Goal: Contribute content: Contribute content

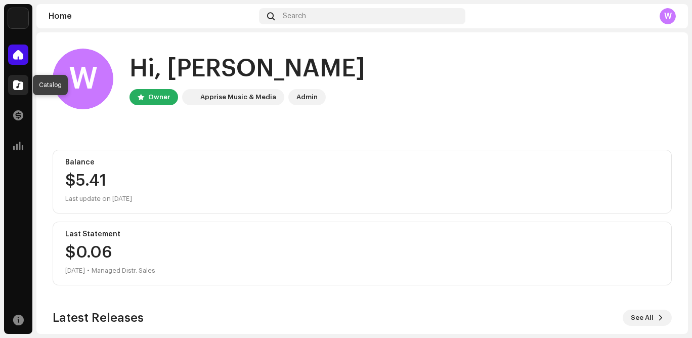
click at [18, 84] on span at bounding box center [18, 85] width 10 height 8
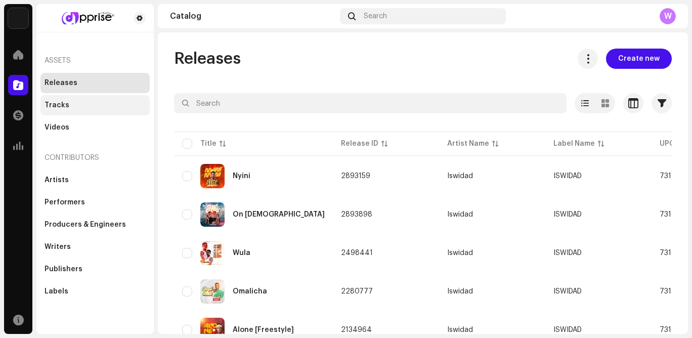
click at [55, 101] on div "Tracks" at bounding box center [57, 105] width 25 height 8
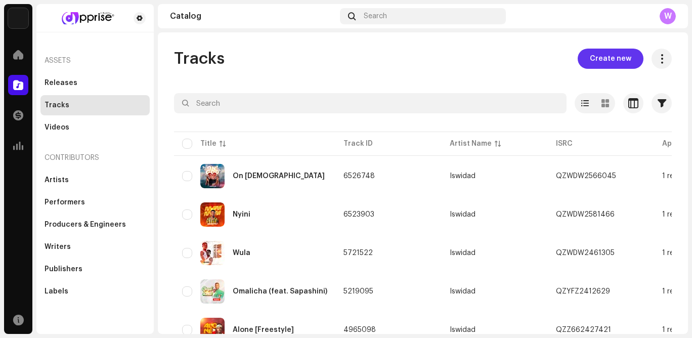
click at [590, 58] on span "Create new" at bounding box center [611, 59] width 42 height 20
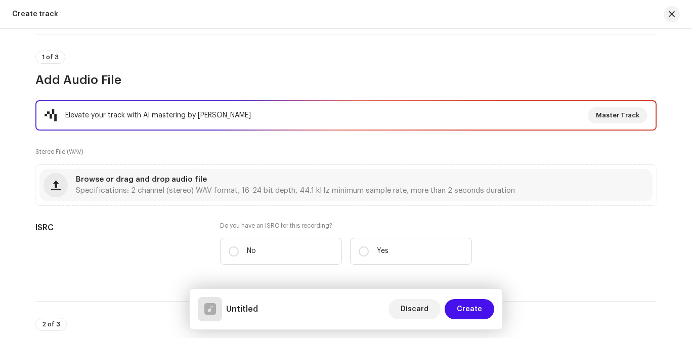
scroll to position [74, 0]
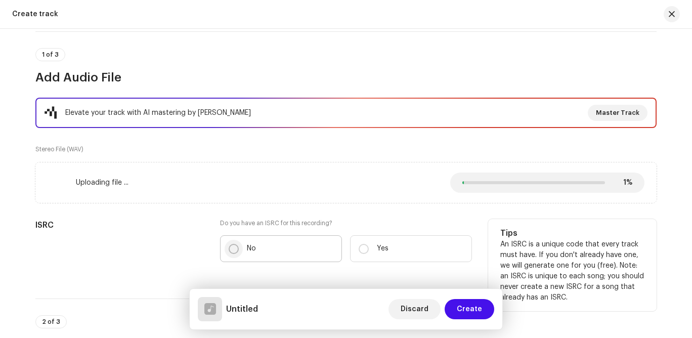
click at [233, 249] on input "No" at bounding box center [234, 249] width 10 height 10
radio input "true"
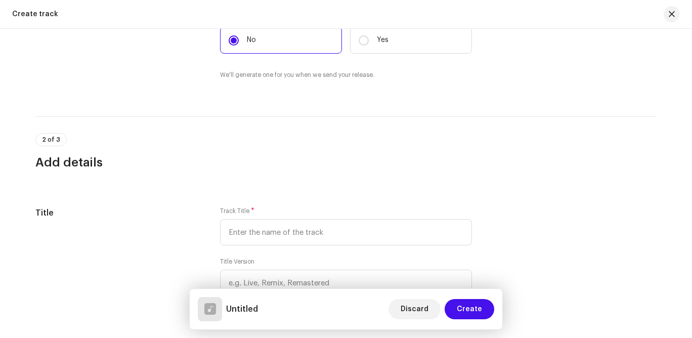
scroll to position [348, 0]
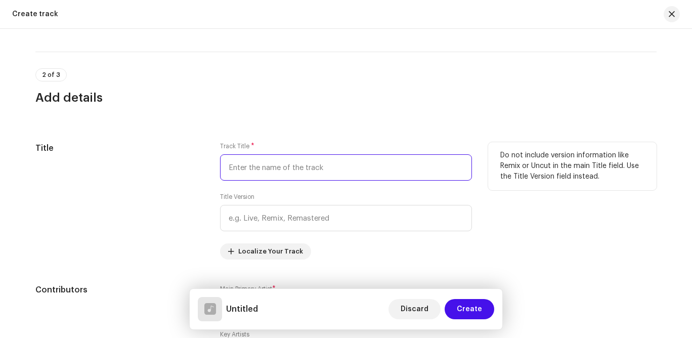
click at [291, 173] on input "text" at bounding box center [346, 167] width 252 height 26
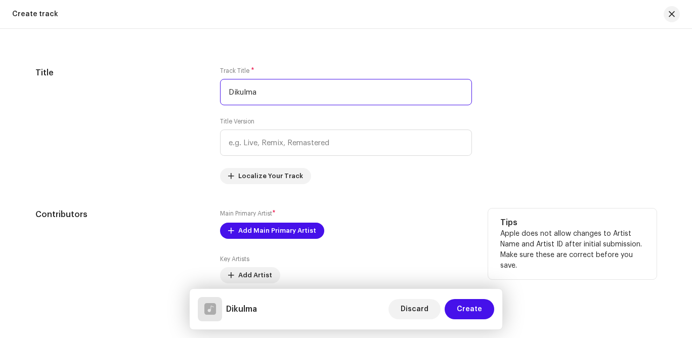
scroll to position [437, 0]
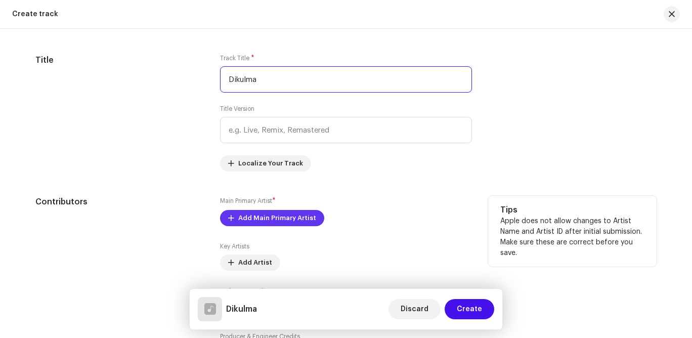
type input "Dikulma"
click at [296, 216] on span "Add Main Primary Artist" at bounding box center [277, 218] width 78 height 20
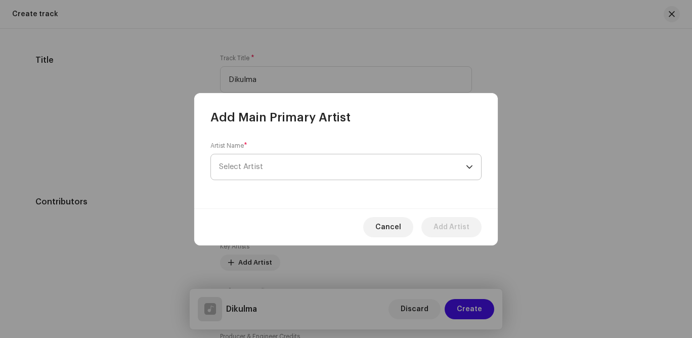
click at [298, 163] on span "Select Artist" at bounding box center [342, 166] width 247 height 25
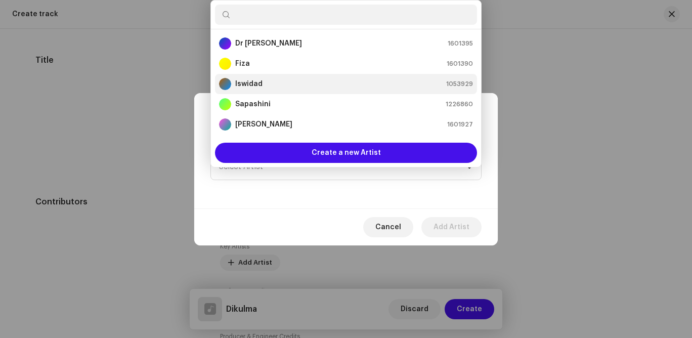
click at [277, 87] on div "Iswidad 1053929" at bounding box center [346, 84] width 254 height 12
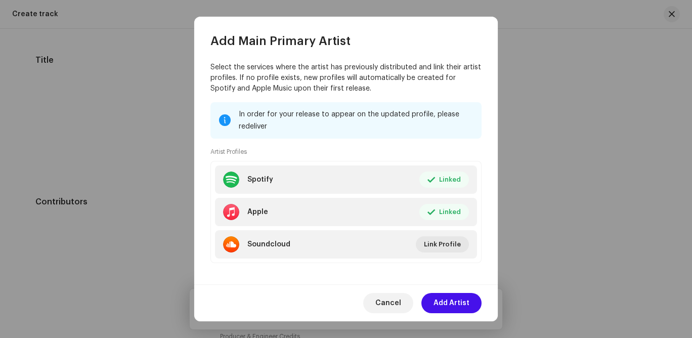
scroll to position [93, 0]
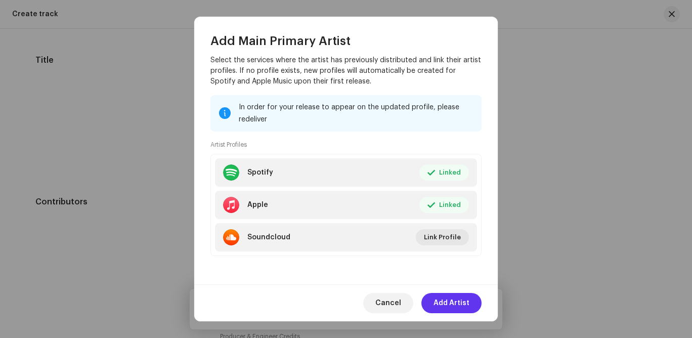
click at [448, 309] on span "Add Artist" at bounding box center [452, 303] width 36 height 20
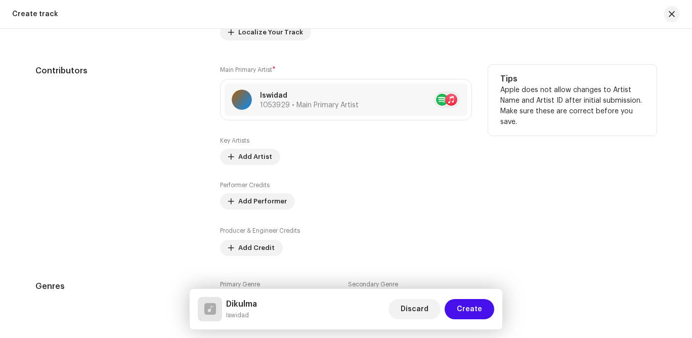
scroll to position [595, 0]
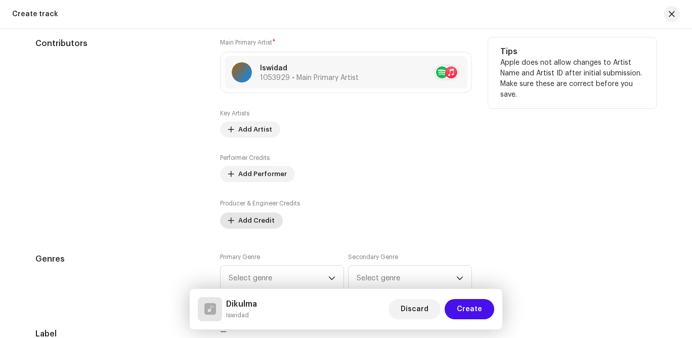
click at [258, 223] on span "Add Credit" at bounding box center [256, 221] width 36 height 20
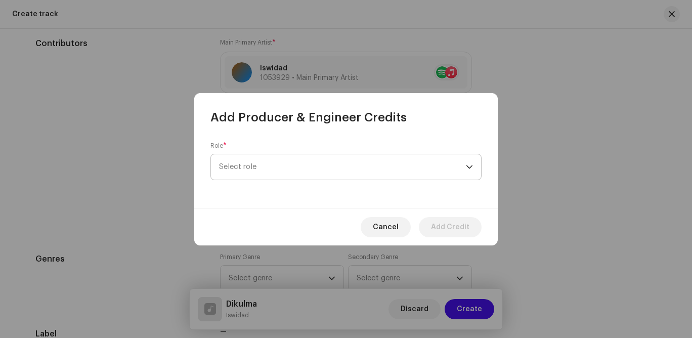
click at [270, 163] on span "Select role" at bounding box center [342, 166] width 247 height 25
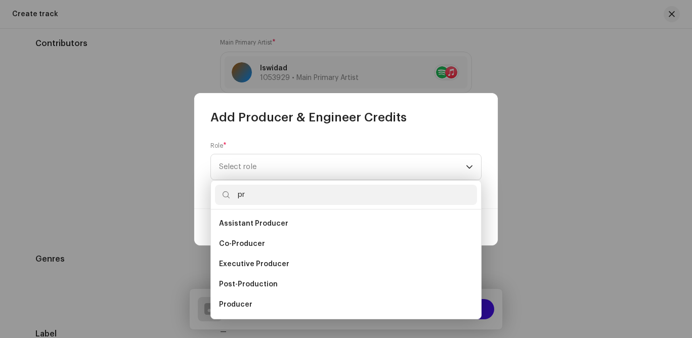
type input "p"
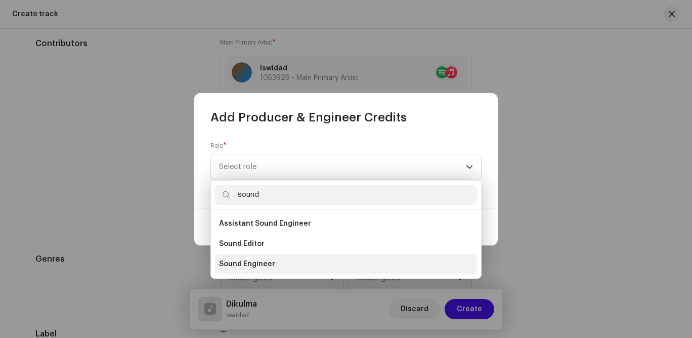
type input "sound"
click at [261, 268] on span "Sound Engineer" at bounding box center [247, 264] width 56 height 10
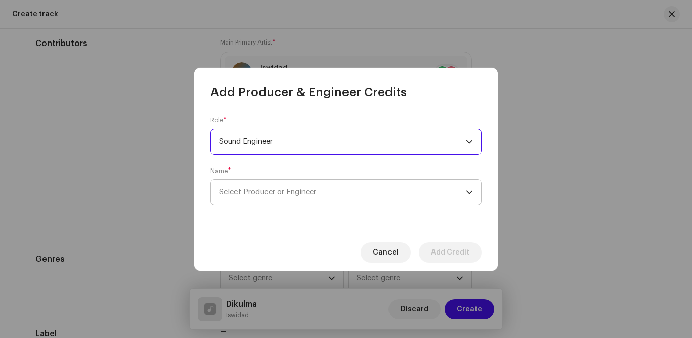
click at [263, 189] on span "Select Producer or Engineer" at bounding box center [267, 192] width 97 height 8
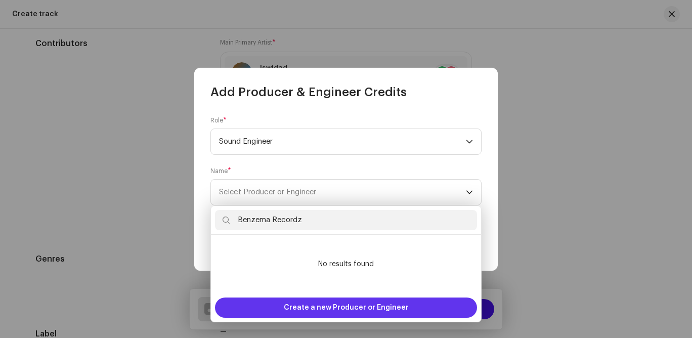
type input "Benzema Recordz"
click at [306, 311] on span "Create a new Producer or Engineer" at bounding box center [346, 308] width 125 height 20
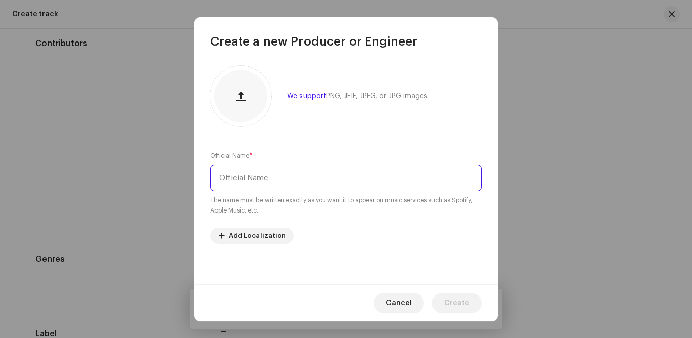
click at [284, 176] on input "text" at bounding box center [346, 178] width 271 height 26
type input "Benzema Recordz"
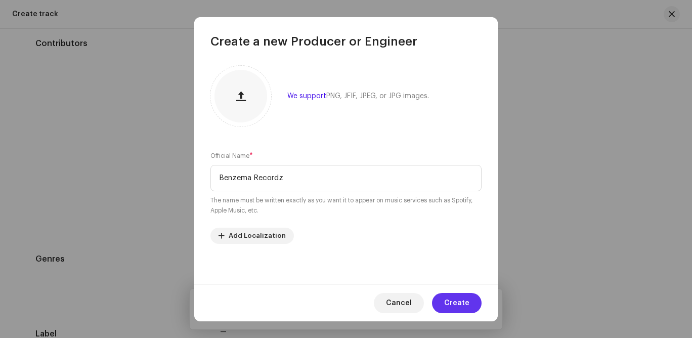
click at [454, 301] on span "Create" at bounding box center [456, 303] width 25 height 20
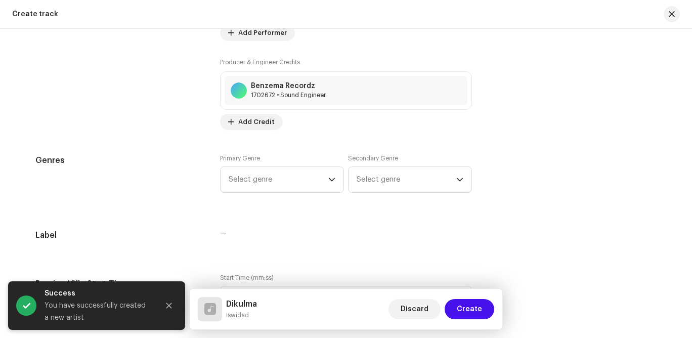
scroll to position [742, 0]
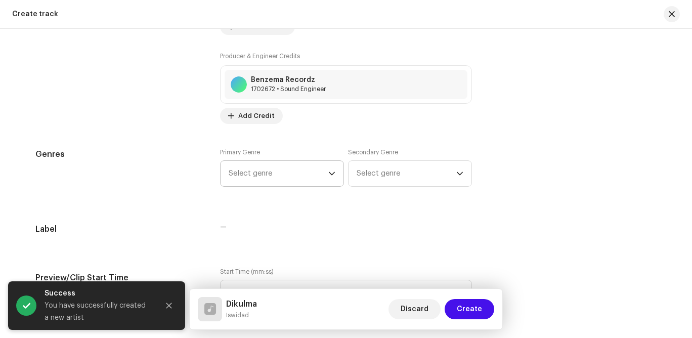
click at [329, 174] on icon "dropdown trigger" at bounding box center [332, 174] width 6 height 4
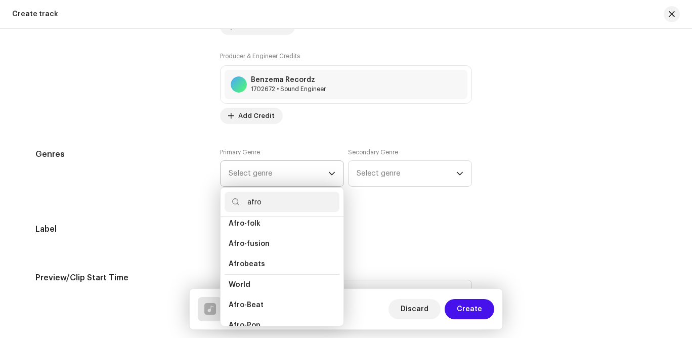
scroll to position [81, 0]
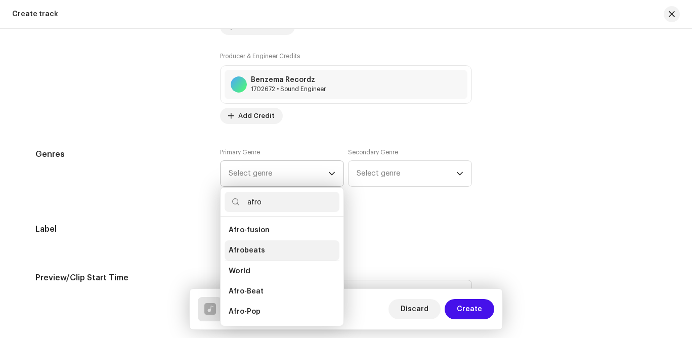
type input "afro"
click at [267, 253] on li "Afrobeats" at bounding box center [282, 250] width 115 height 20
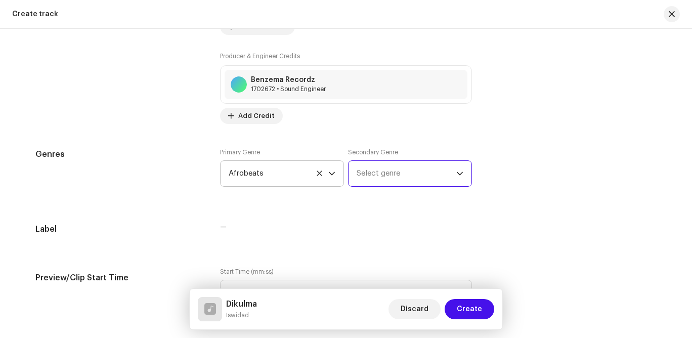
click at [394, 175] on span "Select genre" at bounding box center [407, 173] width 100 height 25
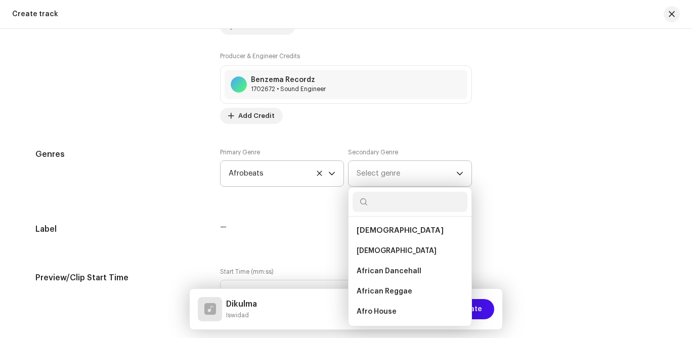
click at [404, 176] on span "Select genre" at bounding box center [407, 173] width 100 height 25
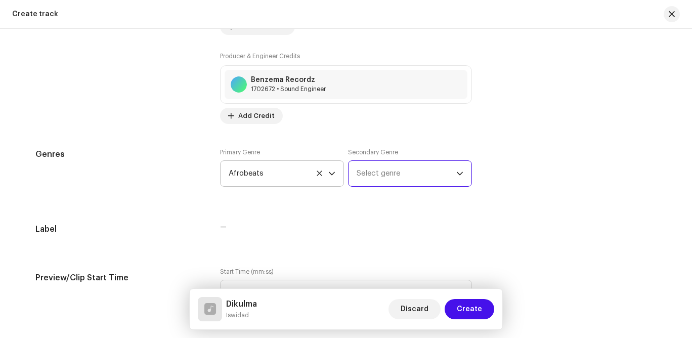
click at [404, 176] on span "Select genre" at bounding box center [407, 173] width 100 height 25
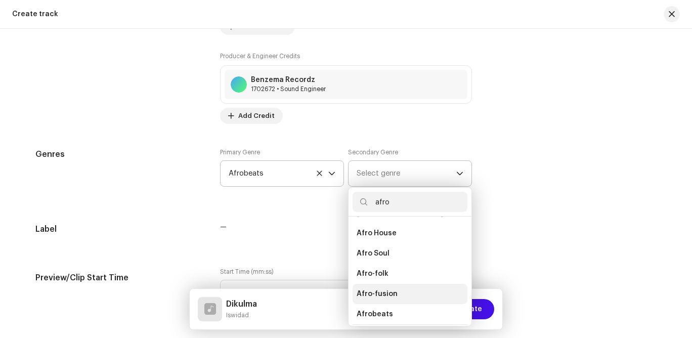
scroll to position [31, 0]
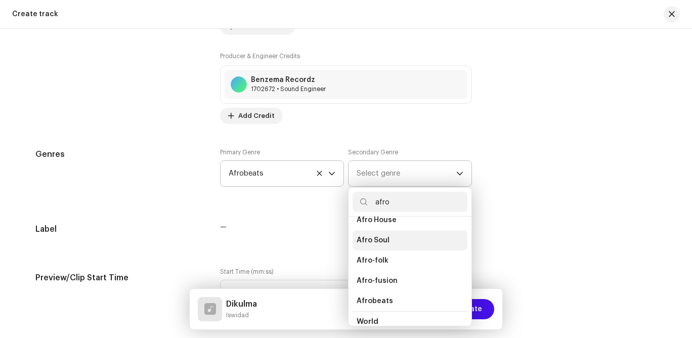
type input "afro"
click at [380, 243] on span "Afro Soul" at bounding box center [373, 240] width 33 height 10
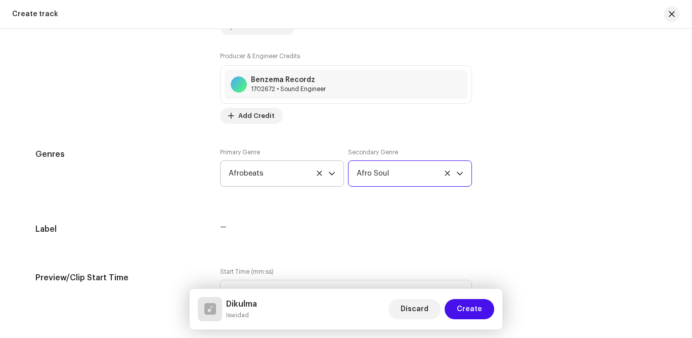
click at [353, 238] on div "—" at bounding box center [346, 233] width 252 height 20
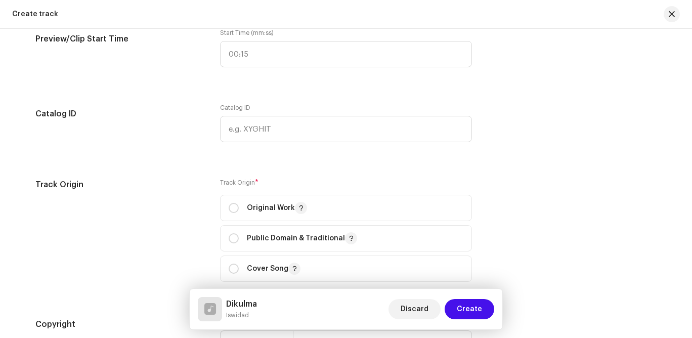
scroll to position [983, 0]
click at [231, 206] on input "radio" at bounding box center [234, 206] width 10 height 10
radio input "true"
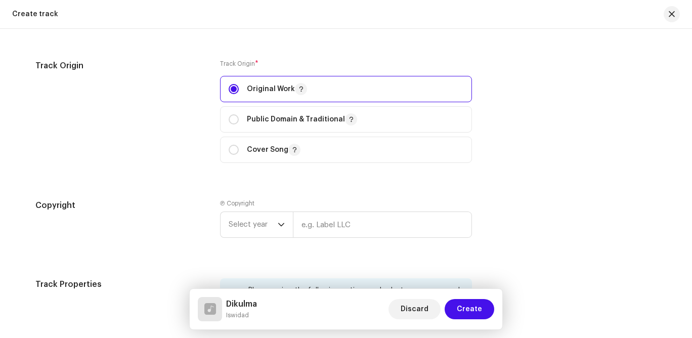
scroll to position [1102, 0]
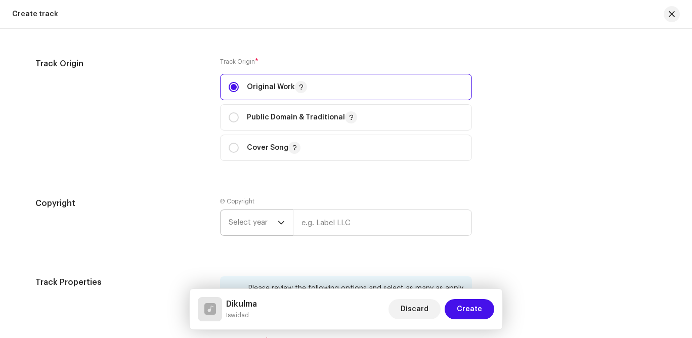
click at [279, 222] on icon "dropdown trigger" at bounding box center [281, 222] width 7 height 7
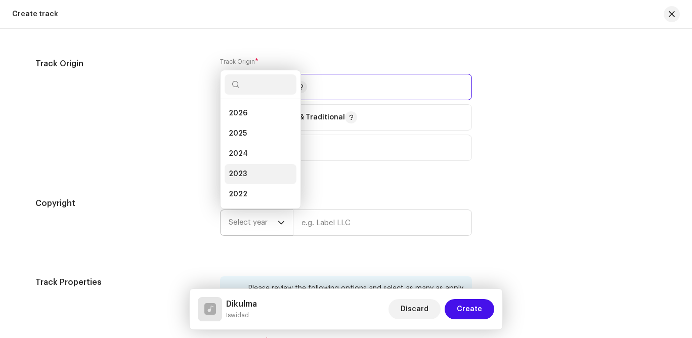
scroll to position [16, 0]
click at [250, 118] on li "2025" at bounding box center [261, 117] width 72 height 20
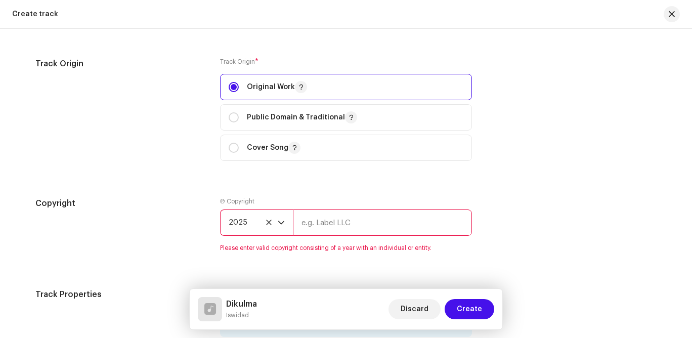
click at [340, 226] on input "text" at bounding box center [382, 223] width 179 height 26
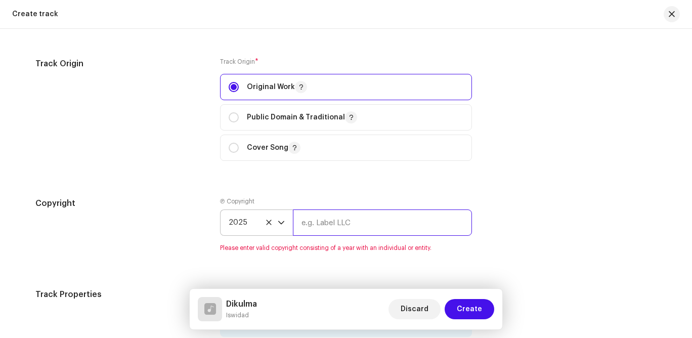
type input "Iswidad"
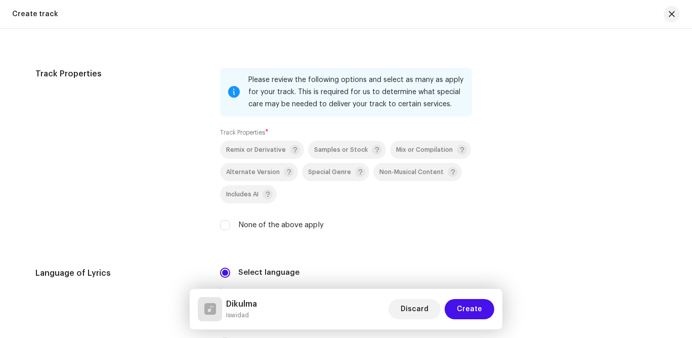
scroll to position [1312, 0]
click at [225, 224] on input "None of the above apply" at bounding box center [225, 224] width 10 height 10
checkbox input "true"
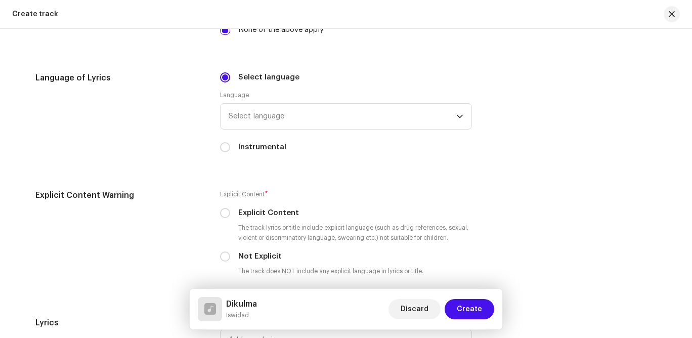
scroll to position [1538, 0]
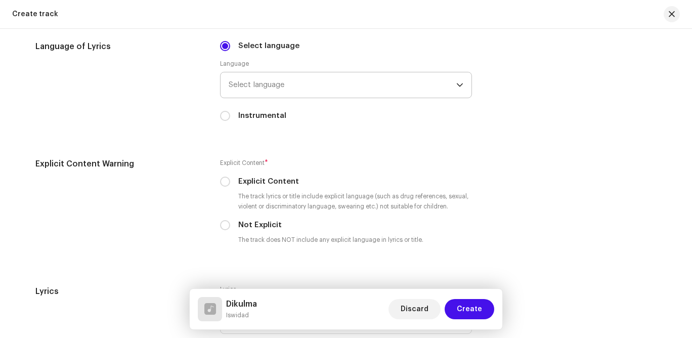
click at [304, 87] on span "Select language" at bounding box center [343, 84] width 228 height 25
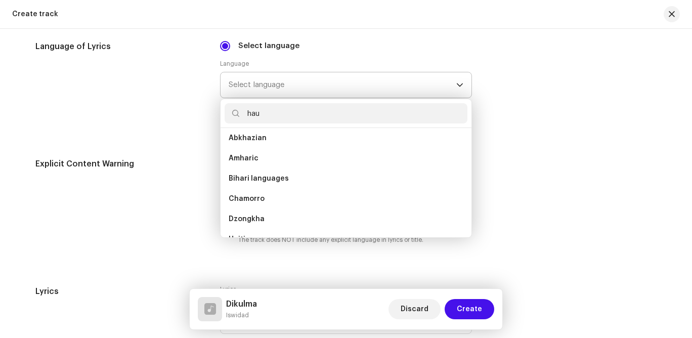
scroll to position [0, 0]
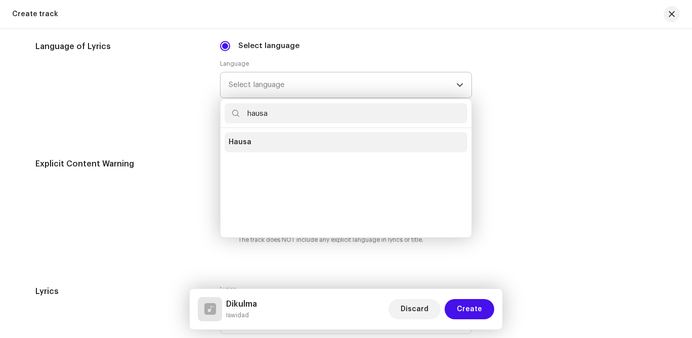
type input "hausa"
click at [291, 146] on li "Hausa" at bounding box center [346, 142] width 243 height 20
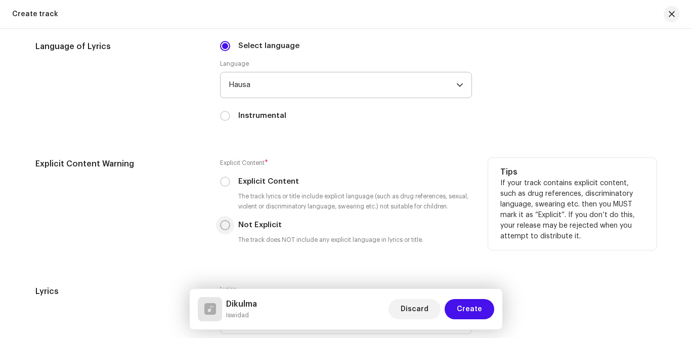
click at [227, 227] on input "Not Explicit" at bounding box center [225, 225] width 10 height 10
radio input "true"
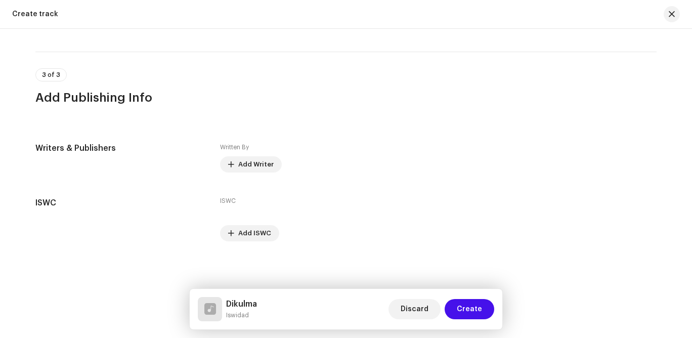
scroll to position [1859, 0]
click at [264, 163] on span "Add Writer" at bounding box center [255, 164] width 35 height 20
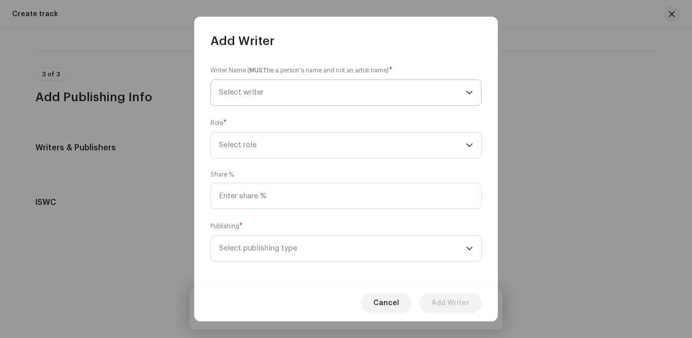
click at [262, 88] on span "Select writer" at bounding box center [342, 92] width 247 height 25
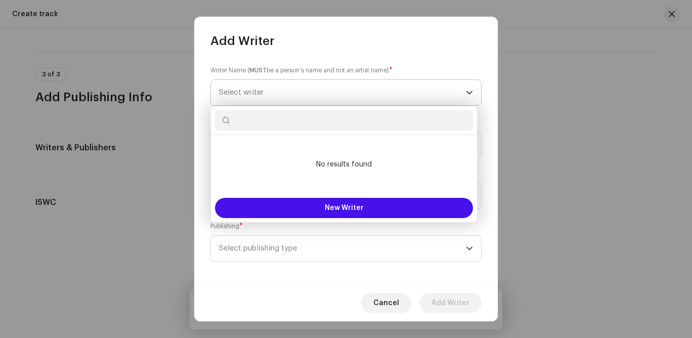
click at [262, 88] on span "Select writer" at bounding box center [342, 92] width 247 height 25
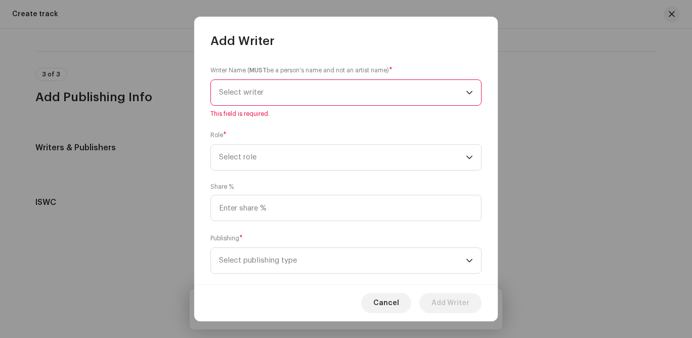
click at [262, 88] on span "Select writer" at bounding box center [342, 92] width 247 height 25
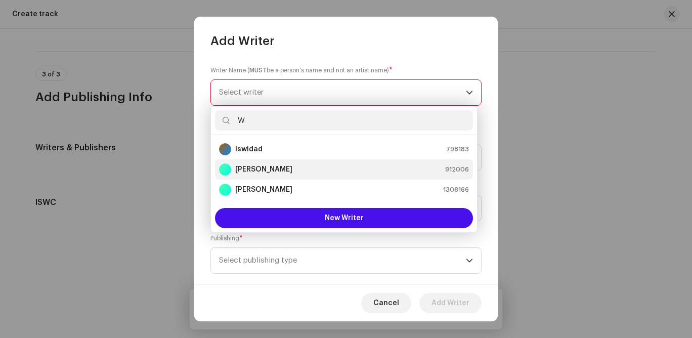
type input "W"
click at [267, 171] on strong "[PERSON_NAME]" at bounding box center [263, 169] width 57 height 10
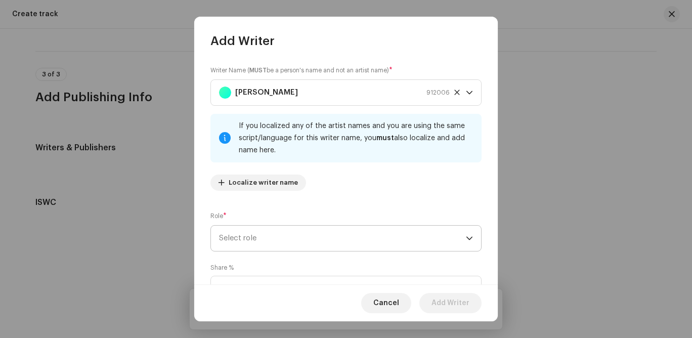
click at [245, 236] on span "Select role" at bounding box center [342, 238] width 247 height 25
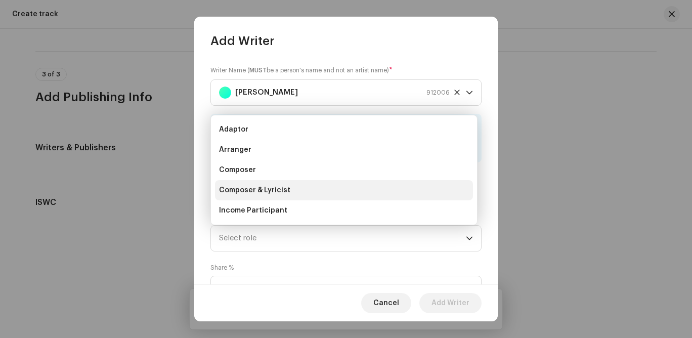
click at [248, 189] on span "Composer & Lyricist" at bounding box center [254, 190] width 71 height 10
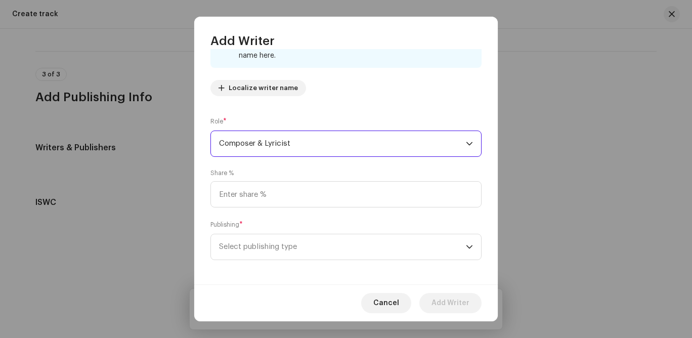
scroll to position [96, 0]
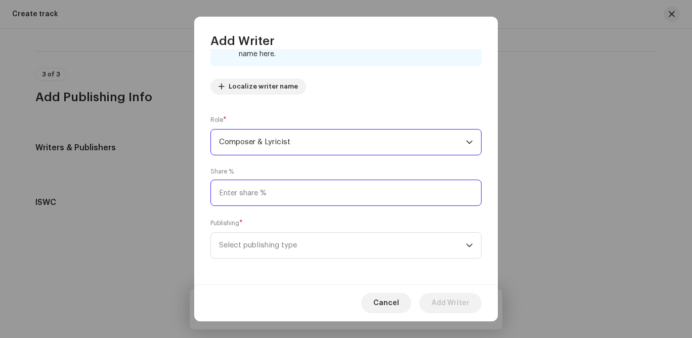
click at [375, 182] on input at bounding box center [346, 193] width 271 height 26
type input "100.00"
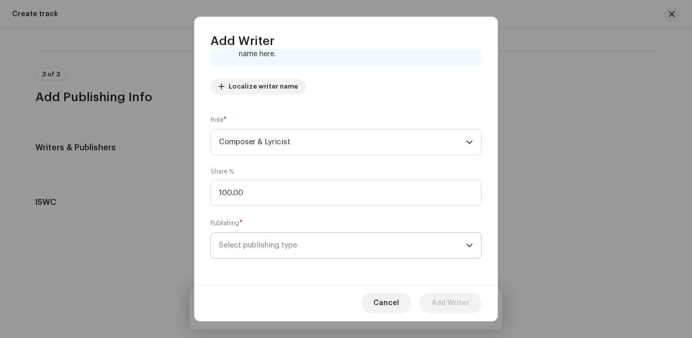
click at [295, 251] on span "Select publishing type" at bounding box center [342, 245] width 247 height 25
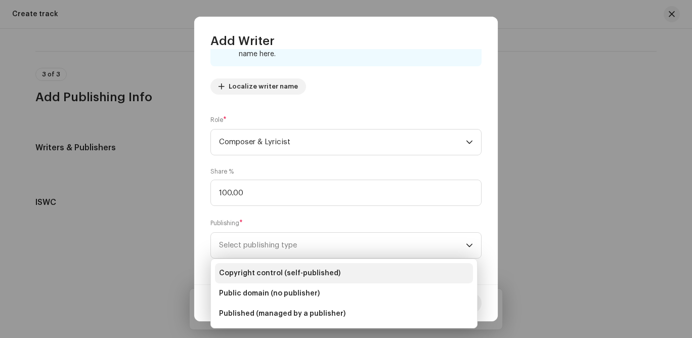
click at [340, 279] on li "Copyright control (self-published)" at bounding box center [344, 273] width 258 height 20
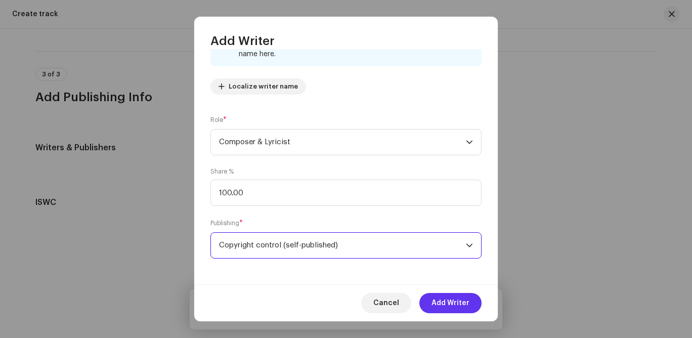
click at [462, 301] on span "Add Writer" at bounding box center [451, 303] width 38 height 20
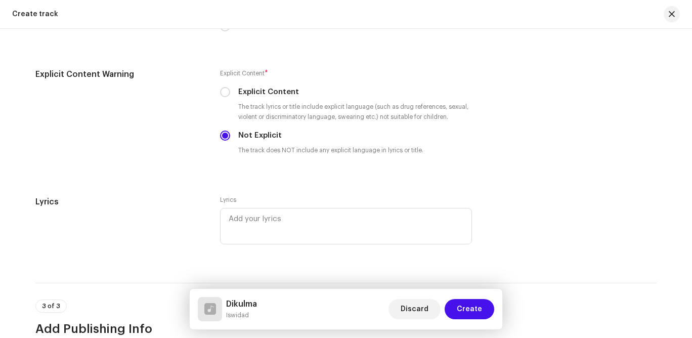
scroll to position [1624, 0]
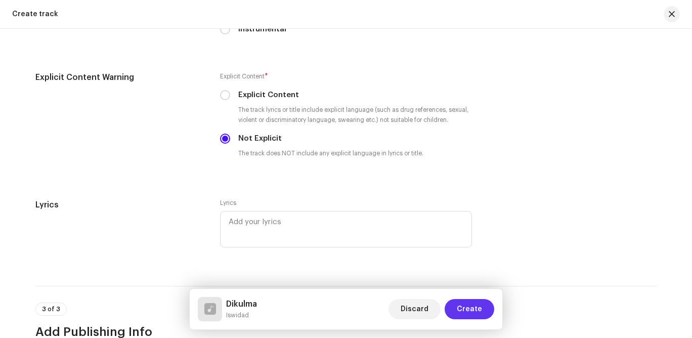
click at [481, 313] on span "Create" at bounding box center [469, 309] width 25 height 20
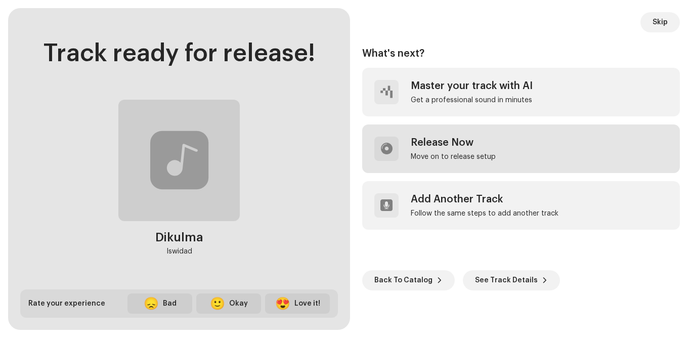
click at [430, 144] on div "Release Now" at bounding box center [453, 143] width 85 height 12
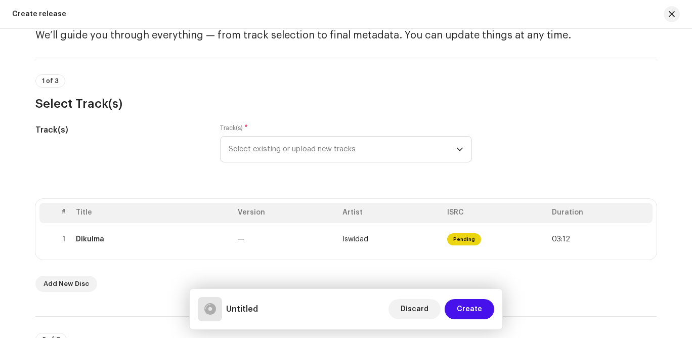
scroll to position [56, 0]
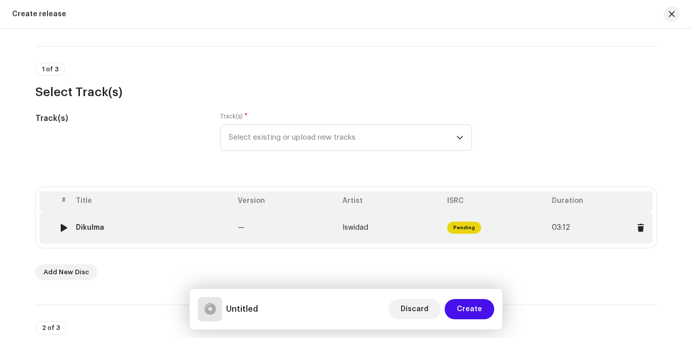
click at [62, 227] on div at bounding box center [64, 228] width 8 height 8
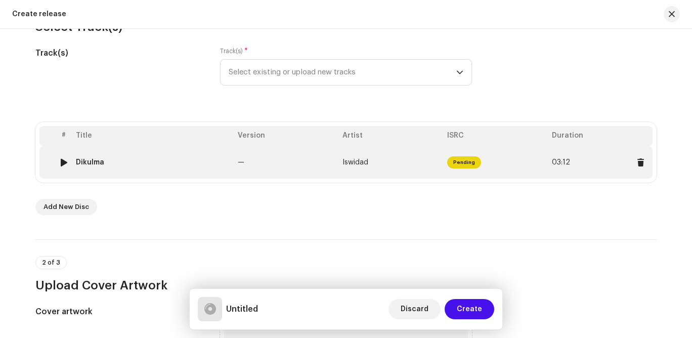
scroll to position [126, 0]
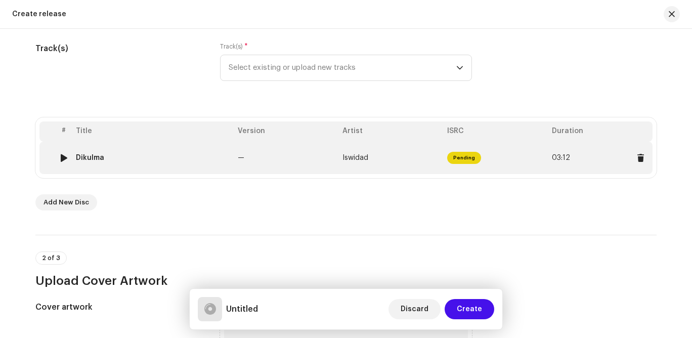
click at [64, 157] on div at bounding box center [64, 158] width 8 height 8
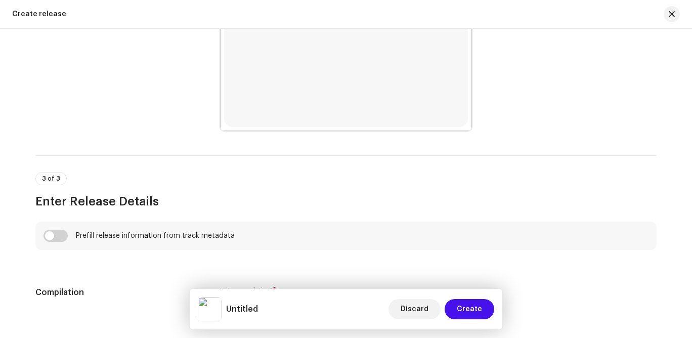
scroll to position [564, 0]
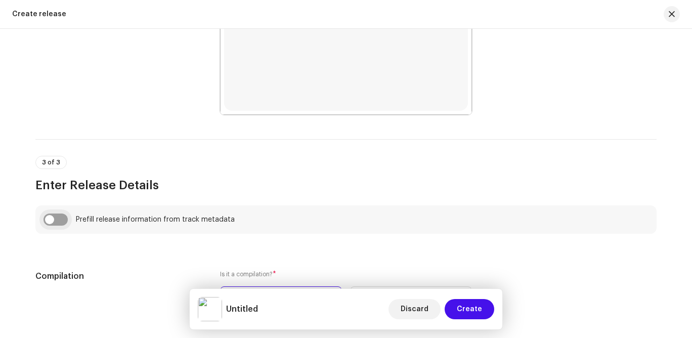
click at [47, 219] on input "checkbox" at bounding box center [56, 220] width 24 height 12
checkbox input "true"
type input "Dikulma"
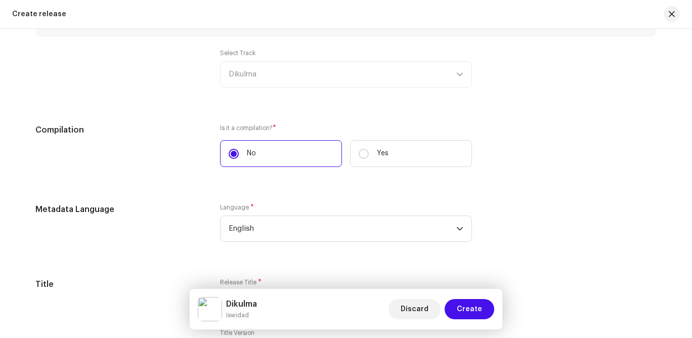
scroll to position [760, 0]
click at [269, 81] on div "Select Track Dikulma" at bounding box center [346, 69] width 252 height 38
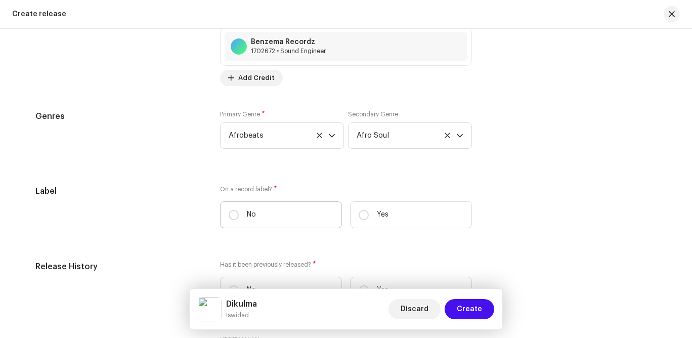
scroll to position [1379, 0]
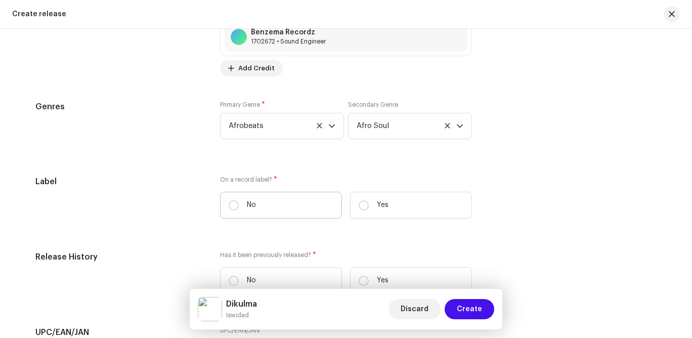
click at [251, 206] on p "No" at bounding box center [251, 205] width 9 height 11
click at [239, 206] on input "No" at bounding box center [234, 205] width 10 height 10
radio input "true"
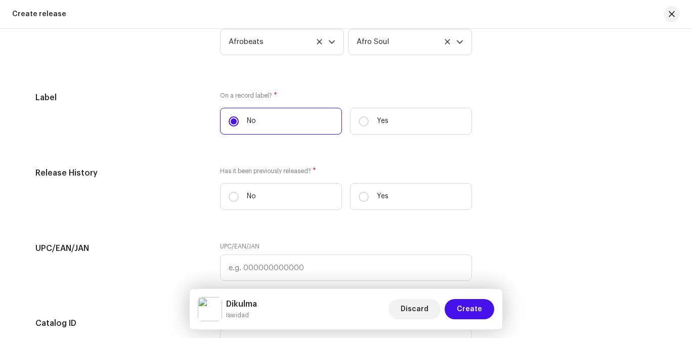
scroll to position [1465, 0]
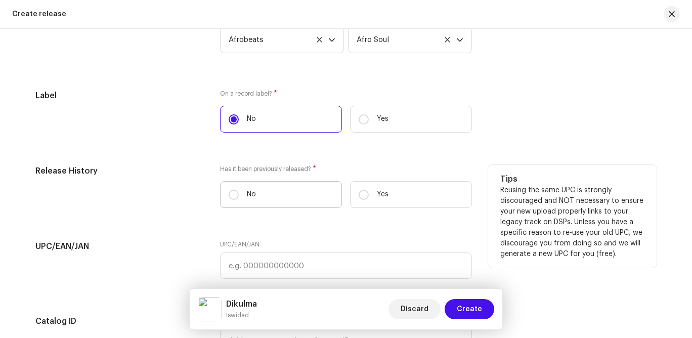
click at [247, 196] on p "No" at bounding box center [251, 194] width 9 height 11
click at [239, 196] on input "No" at bounding box center [234, 195] width 10 height 10
radio input "true"
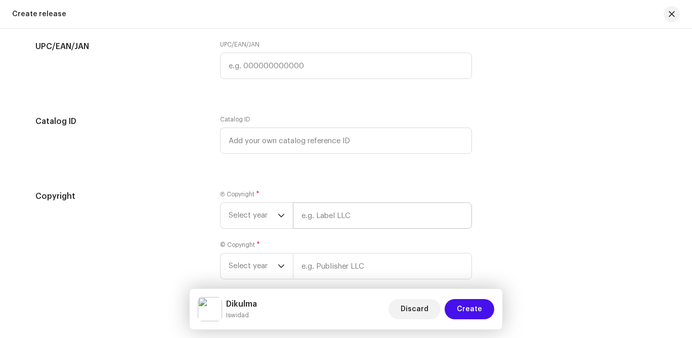
scroll to position [1710, 0]
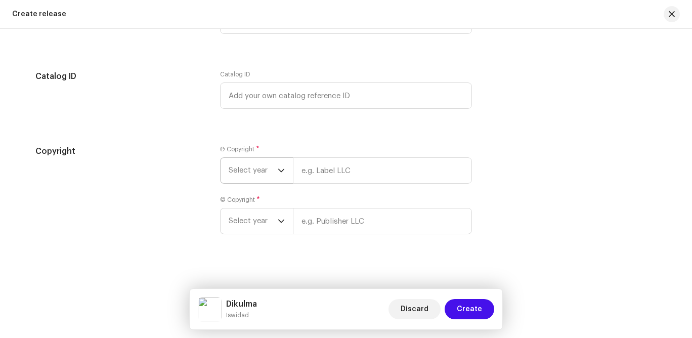
click at [282, 174] on icon "dropdown trigger" at bounding box center [281, 170] width 7 height 7
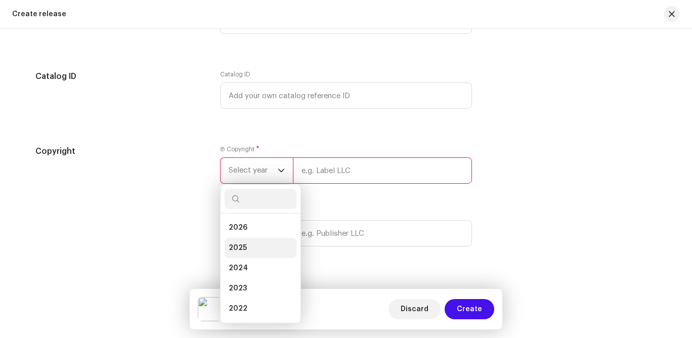
click at [263, 239] on li "2025" at bounding box center [261, 248] width 72 height 20
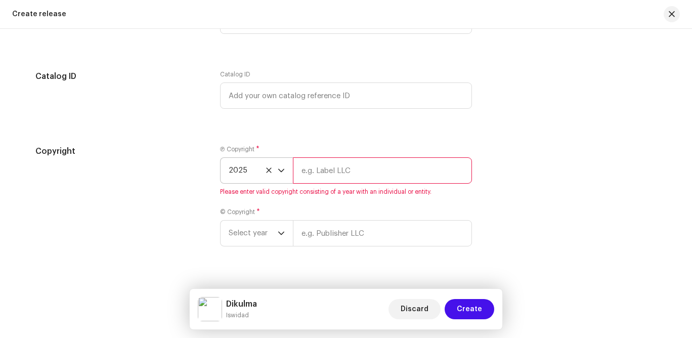
click at [326, 165] on input "text" at bounding box center [382, 170] width 179 height 26
type input "Iswidad"
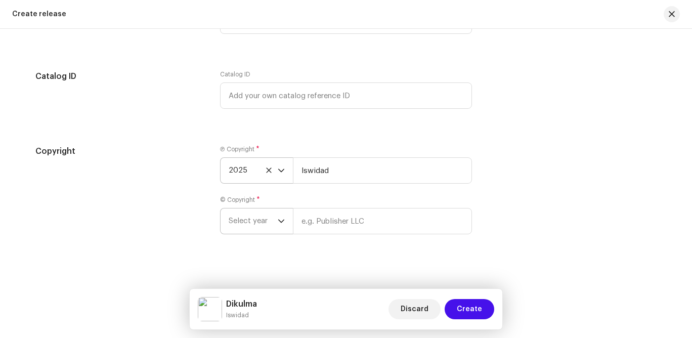
click at [263, 230] on span "Select year" at bounding box center [253, 221] width 49 height 25
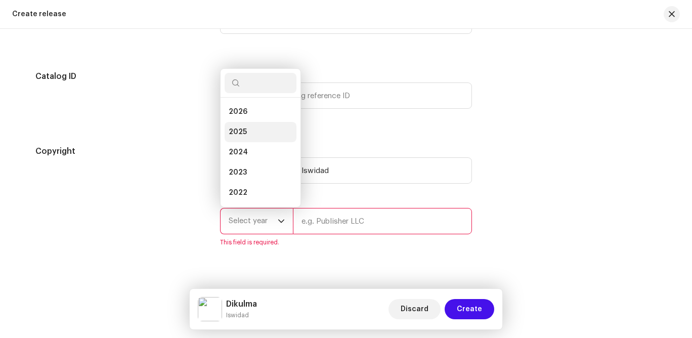
scroll to position [16, 0]
click at [249, 110] on li "2025" at bounding box center [261, 116] width 72 height 20
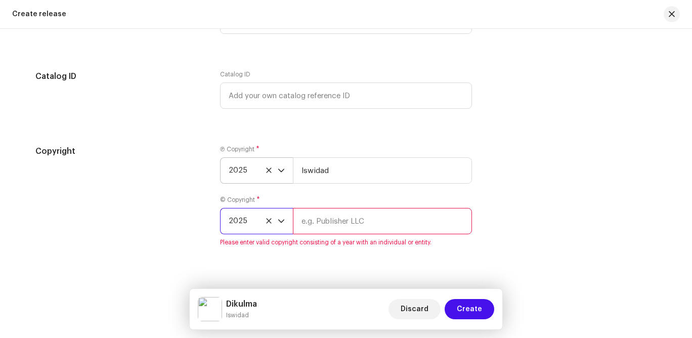
click at [337, 225] on input "text" at bounding box center [382, 221] width 179 height 26
type input "Iswidad"
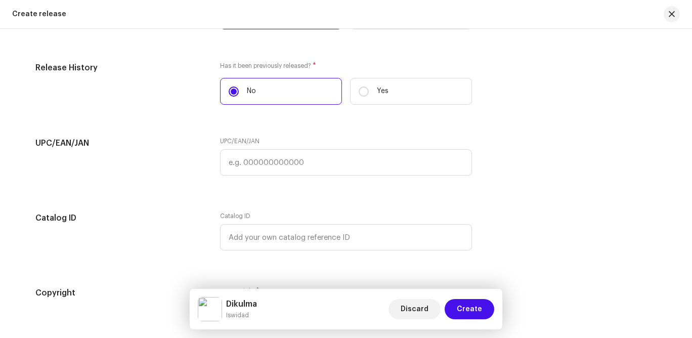
scroll to position [1716, 0]
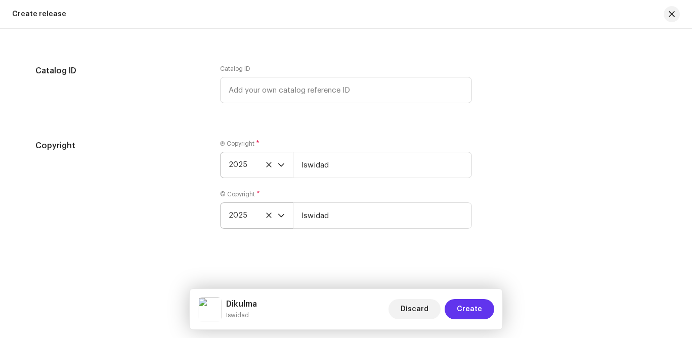
click at [468, 303] on span "Create" at bounding box center [469, 309] width 25 height 20
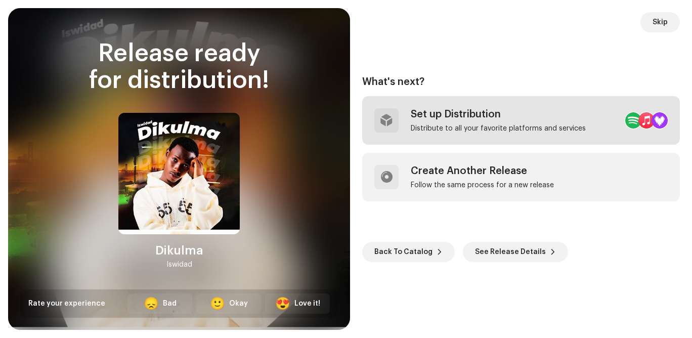
click at [450, 111] on div "Set up Distribution" at bounding box center [498, 114] width 175 height 12
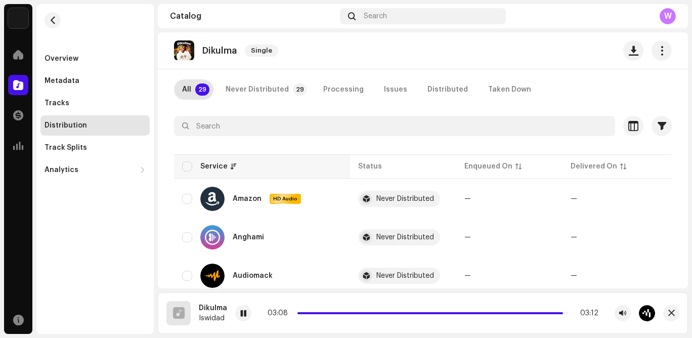
scroll to position [94, 0]
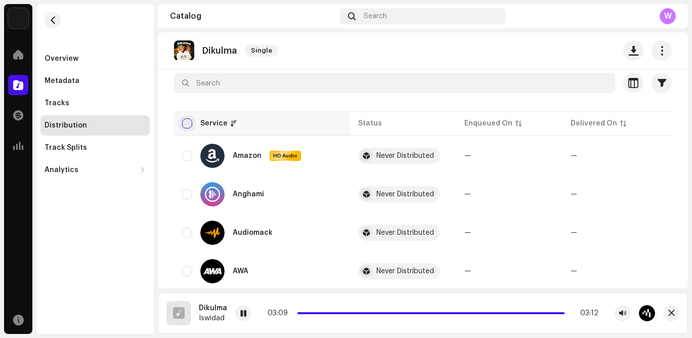
click at [187, 126] on input "checkbox" at bounding box center [187, 123] width 10 height 10
checkbox input "true"
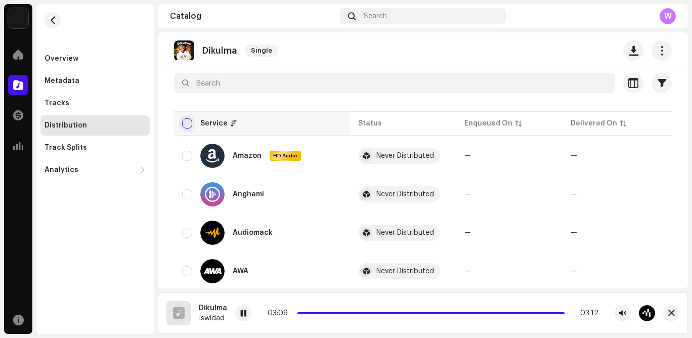
checkbox input "true"
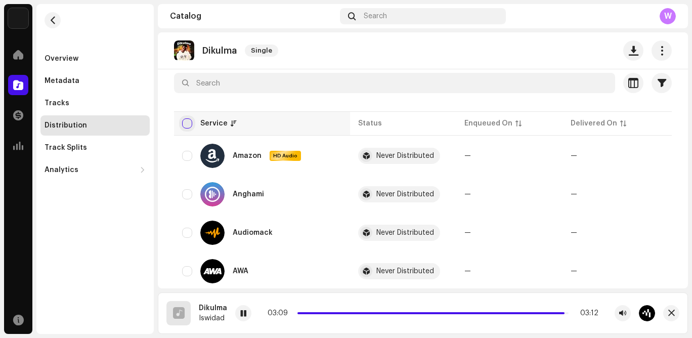
checkbox input "true"
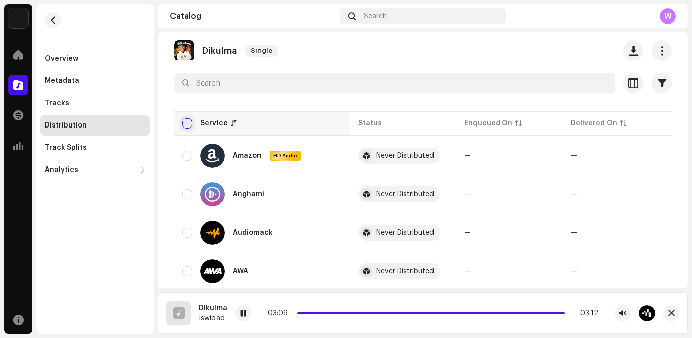
checkbox input "true"
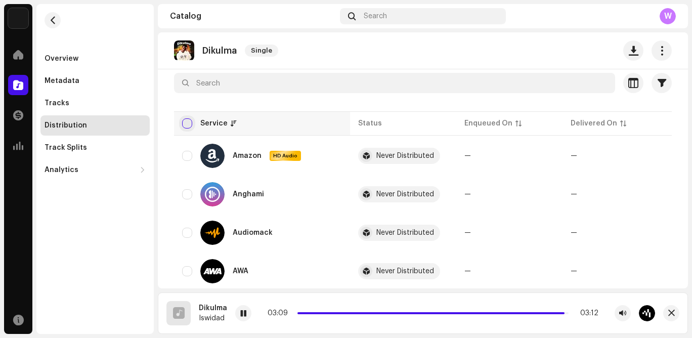
checkbox input "true"
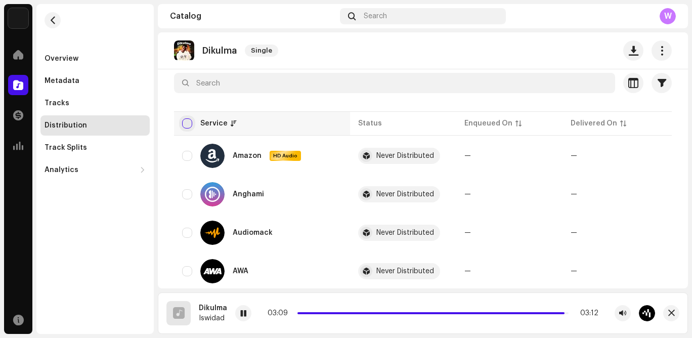
checkbox input "true"
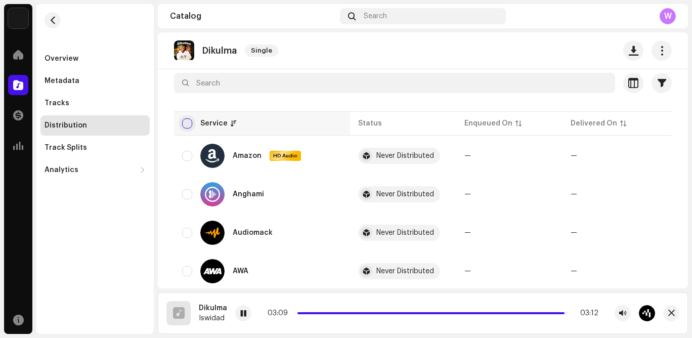
checkbox input "true"
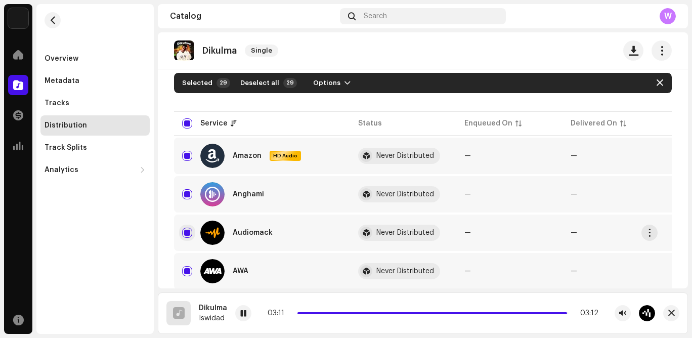
click at [189, 232] on input "Row Selected" at bounding box center [187, 233] width 10 height 10
checkbox input "false"
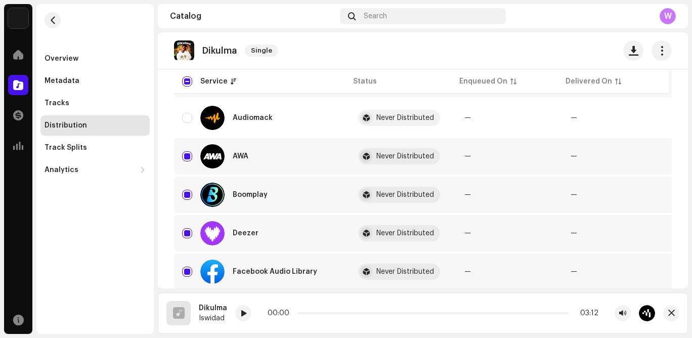
scroll to position [0, 0]
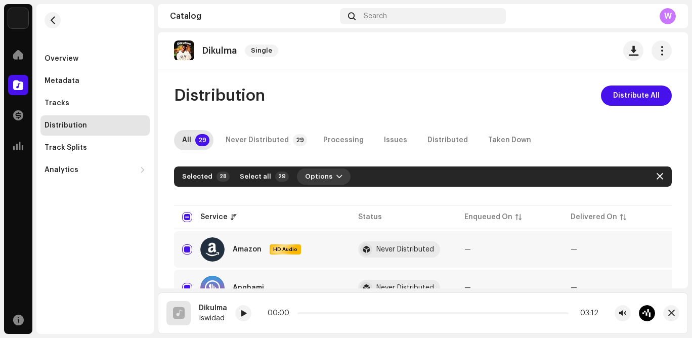
click at [337, 176] on span "button" at bounding box center [340, 177] width 6 height 8
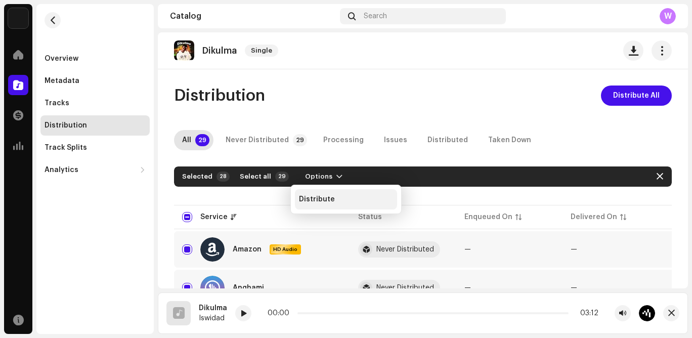
click at [328, 196] on span "Distribute" at bounding box center [317, 199] width 36 height 8
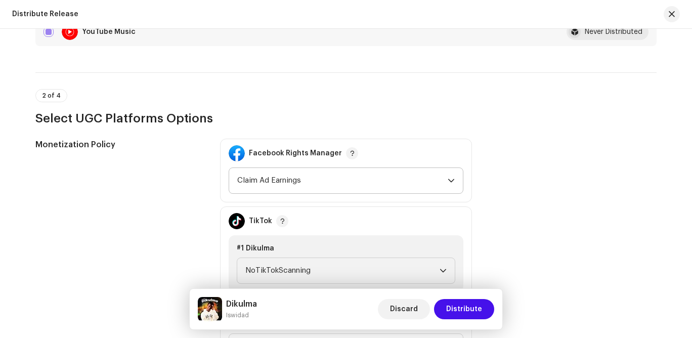
scroll to position [1050, 0]
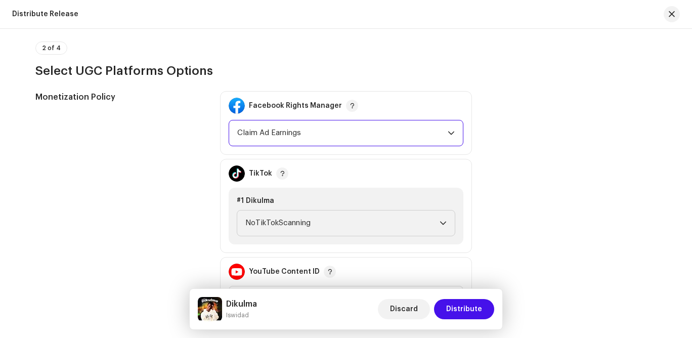
click at [316, 138] on span "Claim Ad Earnings" at bounding box center [342, 132] width 211 height 25
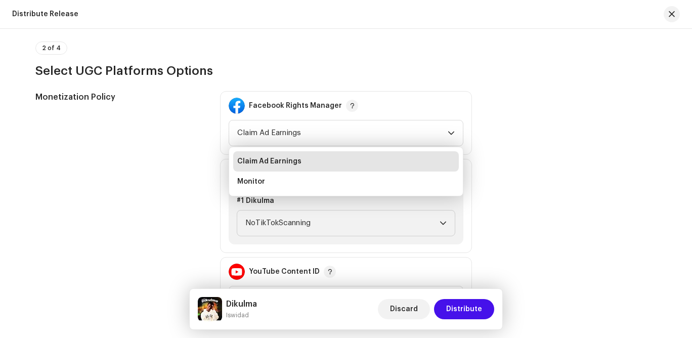
click at [419, 63] on h3 "Select UGC Platforms Options" at bounding box center [345, 71] width 621 height 16
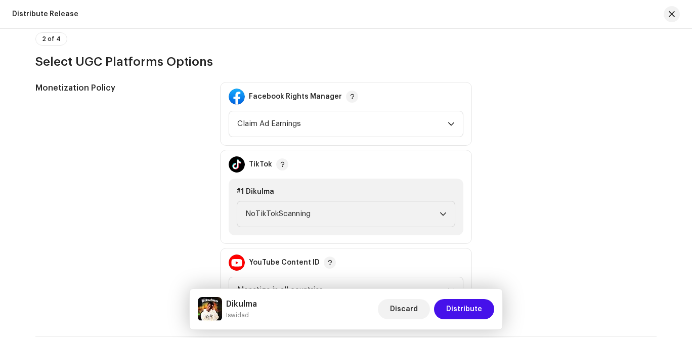
scroll to position [1115, 0]
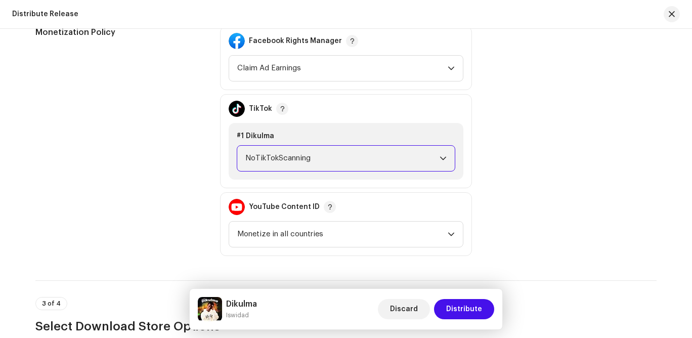
click at [367, 157] on span "NoTikTokScanning" at bounding box center [342, 158] width 194 height 25
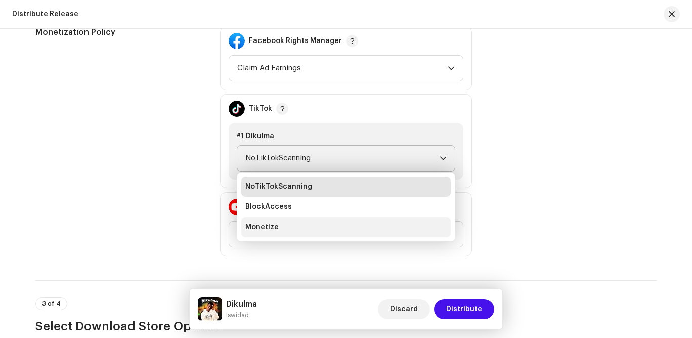
click at [351, 222] on li "Monetize" at bounding box center [346, 227] width 210 height 20
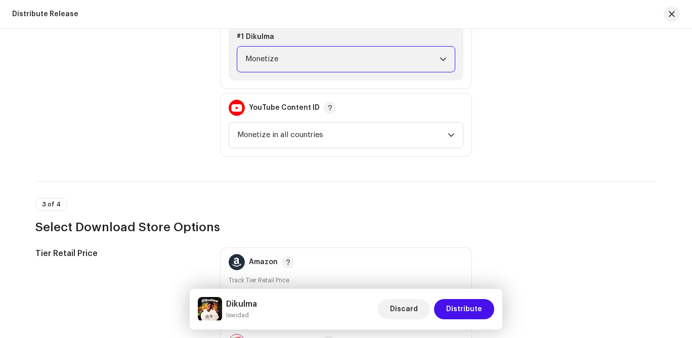
scroll to position [1239, 0]
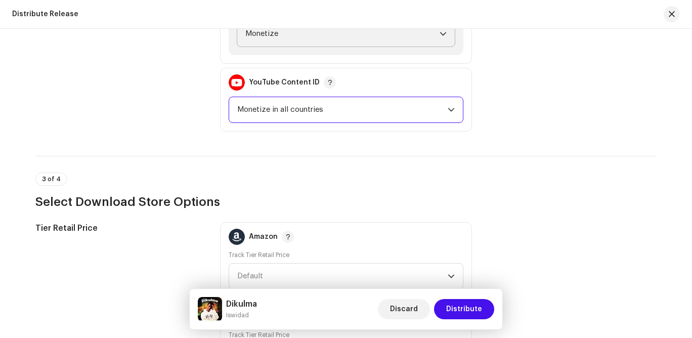
click at [268, 113] on span "Monetize in all countries" at bounding box center [342, 109] width 211 height 25
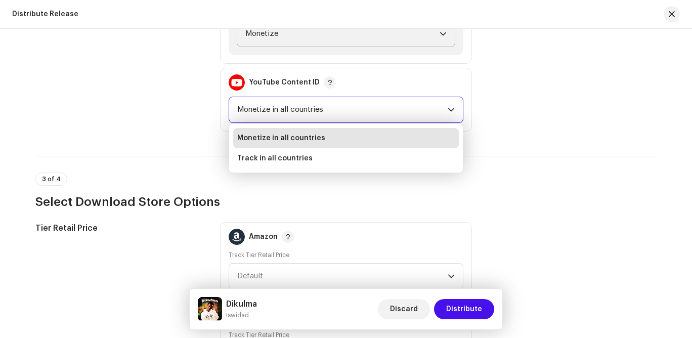
click at [195, 122] on div "Monetization Policy" at bounding box center [119, 17] width 169 height 230
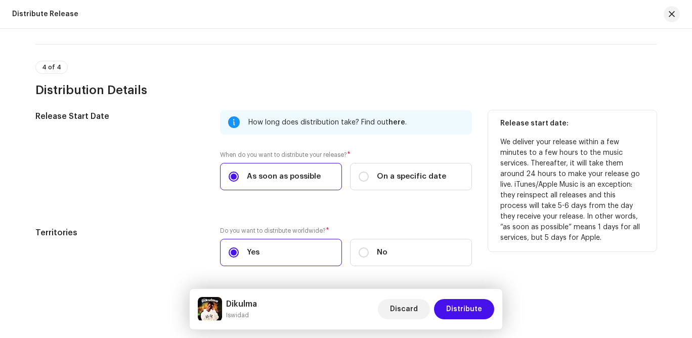
scroll to position [1635, 0]
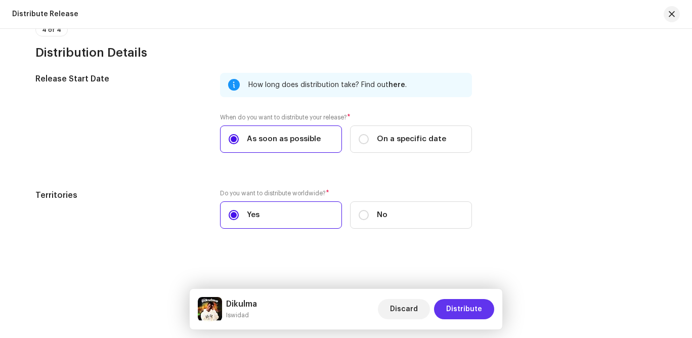
click at [459, 304] on span "Distribute" at bounding box center [464, 309] width 36 height 20
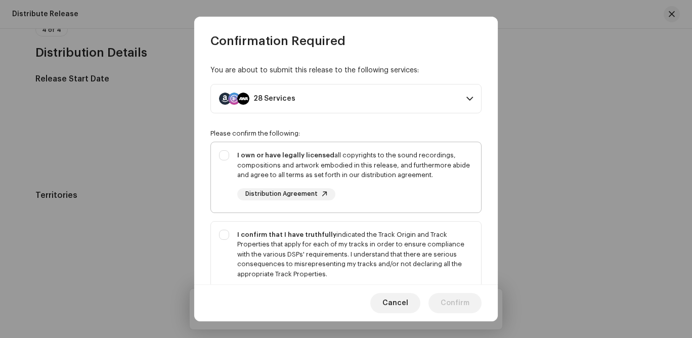
click at [227, 157] on div "I own or have legally licensed all copyrights to the sound recordings, composit…" at bounding box center [346, 175] width 270 height 66
checkbox input "true"
click at [229, 238] on div "I confirm that I have truthfully indicated the Track Origin and Track Propertie…" at bounding box center [346, 265] width 270 height 86
checkbox input "true"
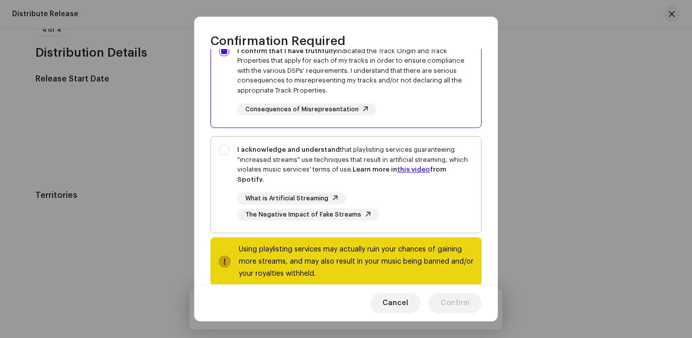
scroll to position [201, 0]
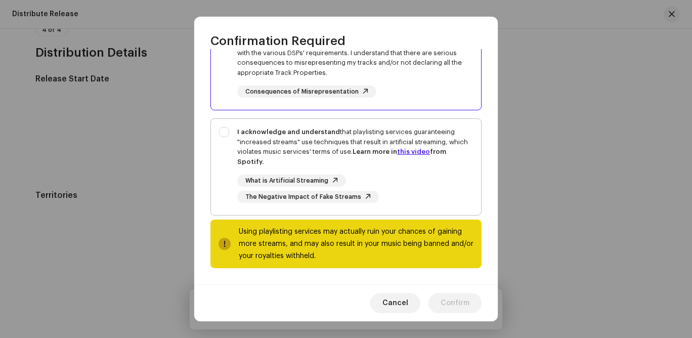
click at [226, 140] on div "I acknowledge and understand that playlisting services guaranteeing "increased …" at bounding box center [346, 165] width 270 height 92
checkbox input "true"
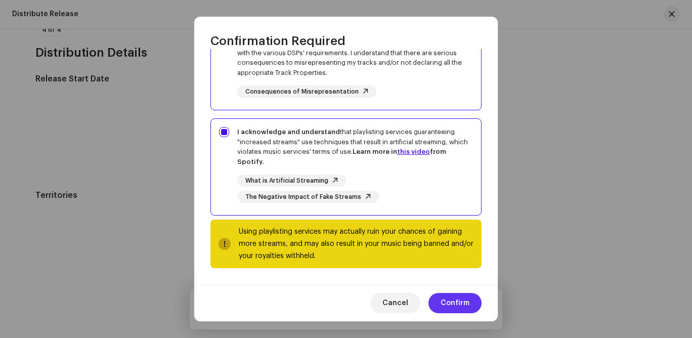
click at [470, 300] on button "Confirm" at bounding box center [455, 303] width 53 height 20
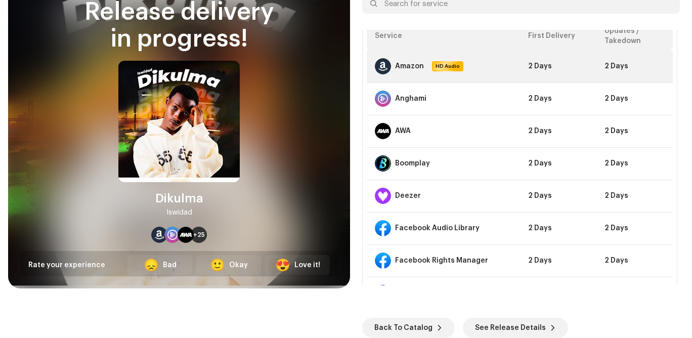
scroll to position [0, 0]
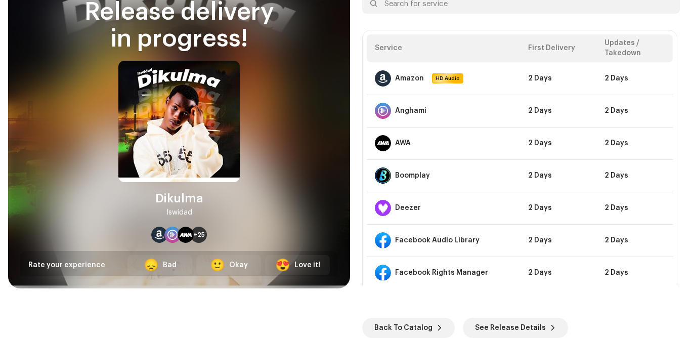
click at [526, 22] on div "DSP Guidelines for Delivery Lead Time Your release is on its way and should be …" at bounding box center [521, 101] width 318 height 368
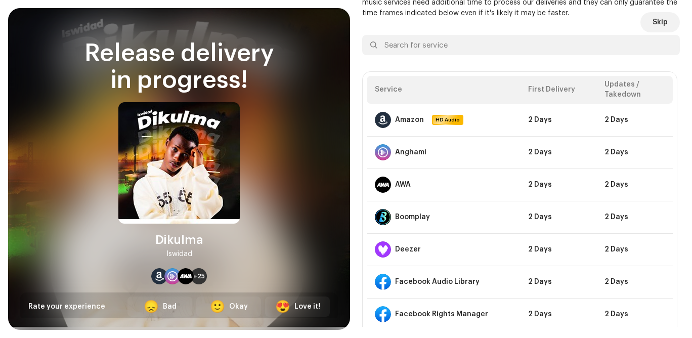
click at [636, 24] on div "DSP Guidelines for Delivery Lead Time Your release is on its way and should be …" at bounding box center [521, 142] width 318 height 368
click at [641, 23] on button "Skip" at bounding box center [660, 22] width 39 height 20
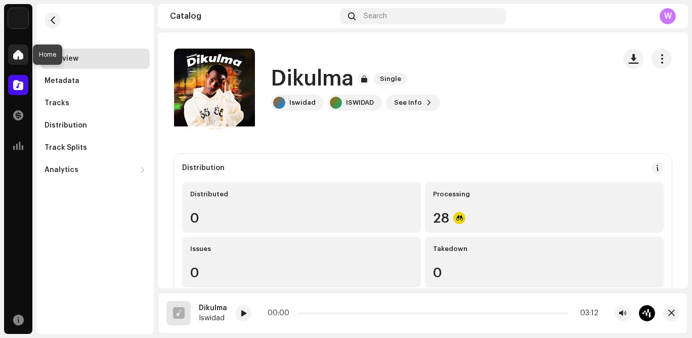
click at [20, 55] on span at bounding box center [18, 55] width 10 height 8
